Goal: Task Accomplishment & Management: Use online tool/utility

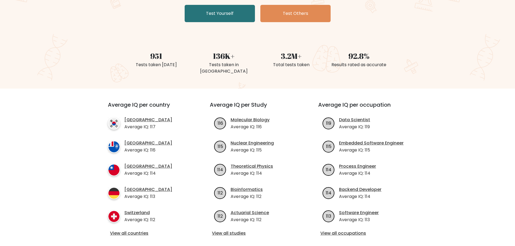
scroll to position [81, 0]
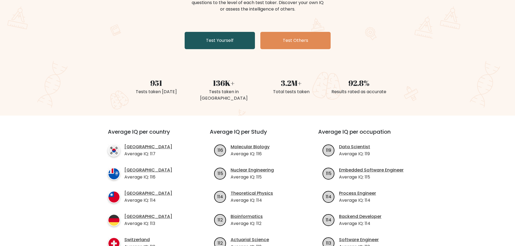
click at [203, 38] on link "Test Yourself" at bounding box center [220, 40] width 70 height 17
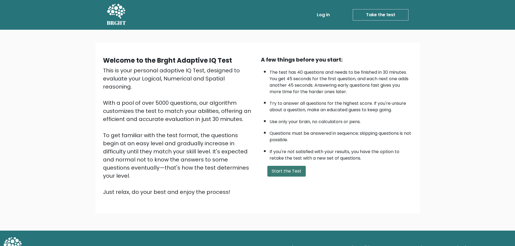
click at [285, 171] on button "Start the Test" at bounding box center [286, 171] width 38 height 11
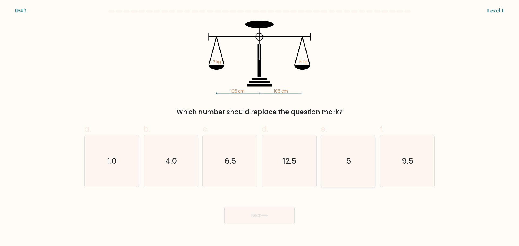
click at [336, 163] on icon "5" at bounding box center [348, 161] width 52 height 52
click at [260, 127] on input "e. 5" at bounding box center [260, 125] width 0 height 4
radio input "true"
click at [276, 219] on button "Next" at bounding box center [259, 215] width 70 height 17
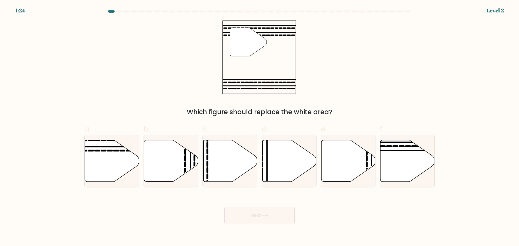
drag, startPoint x: 111, startPoint y: 168, endPoint x: 165, endPoint y: 189, distance: 58.2
click at [111, 168] on icon at bounding box center [112, 161] width 54 height 42
click at [260, 127] on input "a." at bounding box center [260, 125] width 0 height 4
radio input "true"
click at [262, 215] on button "Next" at bounding box center [259, 215] width 70 height 17
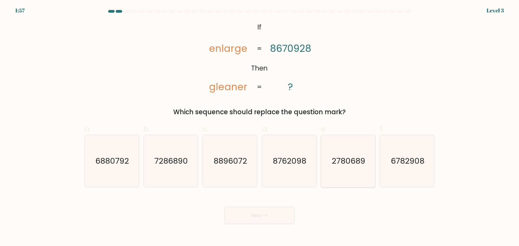
drag, startPoint x: 367, startPoint y: 162, endPoint x: 282, endPoint y: 207, distance: 96.9
click at [366, 162] on icon "2780689" at bounding box center [348, 161] width 52 height 52
click at [260, 127] on input "e. 2780689" at bounding box center [260, 125] width 0 height 4
radio input "true"
click at [264, 210] on button "Next" at bounding box center [259, 215] width 70 height 17
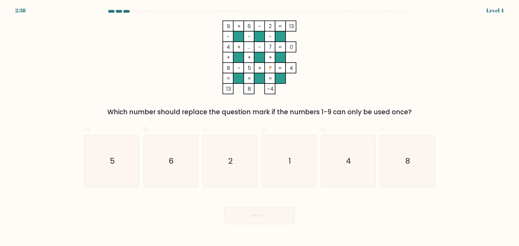
drag, startPoint x: 276, startPoint y: 167, endPoint x: 267, endPoint y: 191, distance: 25.8
click at [276, 168] on icon "1" at bounding box center [289, 161] width 52 height 52
click at [260, 127] on input "d. 1" at bounding box center [260, 125] width 0 height 4
radio input "true"
click at [244, 219] on button "Next" at bounding box center [259, 215] width 70 height 17
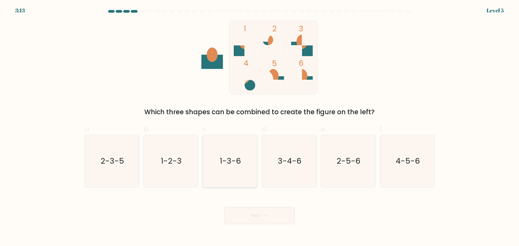
click at [244, 170] on icon "1-3-6" at bounding box center [230, 161] width 52 height 52
click at [260, 127] on input "c. 1-3-6" at bounding box center [260, 125] width 0 height 4
radio input "true"
click at [252, 211] on button "Next" at bounding box center [259, 215] width 70 height 17
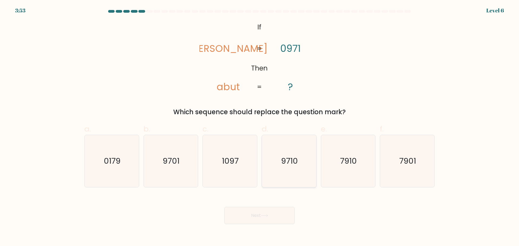
click at [291, 171] on icon "9710" at bounding box center [289, 161] width 52 height 52
click at [260, 127] on input "d. 9710" at bounding box center [260, 125] width 0 height 4
radio input "true"
click at [267, 217] on button "Next" at bounding box center [259, 215] width 70 height 17
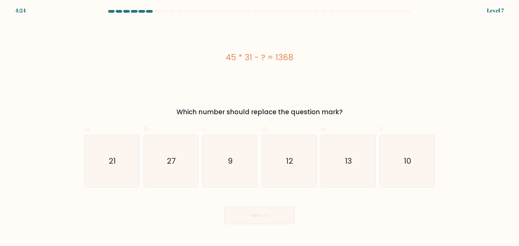
drag, startPoint x: 283, startPoint y: 58, endPoint x: 323, endPoint y: 58, distance: 39.5
click at [323, 58] on div "45 * 31 - ? = 1368" at bounding box center [259, 57] width 350 height 12
click at [155, 171] on icon "27" at bounding box center [171, 161] width 52 height 52
click at [260, 127] on input "b. 27" at bounding box center [260, 125] width 0 height 4
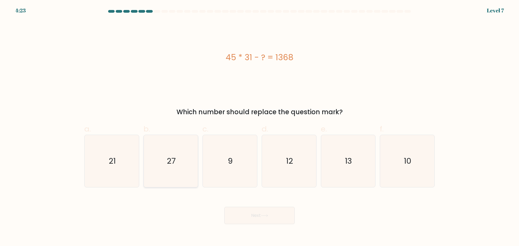
radio input "true"
click at [264, 217] on icon at bounding box center [264, 215] width 7 height 3
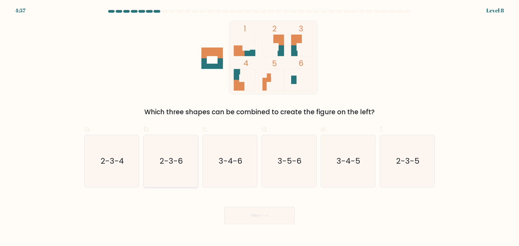
click at [176, 172] on icon "2-3-6" at bounding box center [171, 161] width 52 height 52
click at [260, 127] on input "b. 2-3-6" at bounding box center [260, 125] width 0 height 4
radio input "true"
click at [274, 216] on button "Next" at bounding box center [259, 215] width 70 height 17
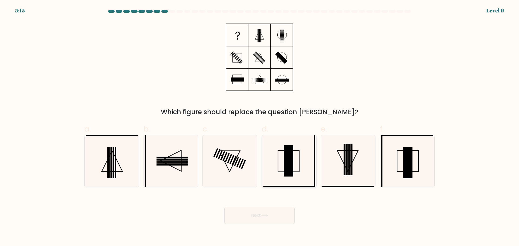
click at [295, 170] on icon at bounding box center [289, 161] width 52 height 52
click at [260, 127] on input "d." at bounding box center [260, 125] width 0 height 4
radio input "true"
click at [259, 214] on button "Next" at bounding box center [259, 215] width 70 height 17
